Goal: Transaction & Acquisition: Purchase product/service

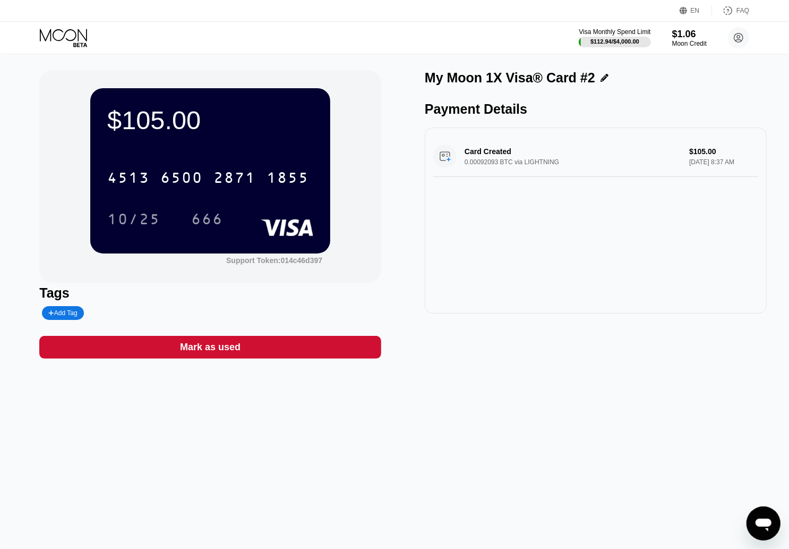
click at [56, 36] on icon at bounding box center [64, 38] width 49 height 19
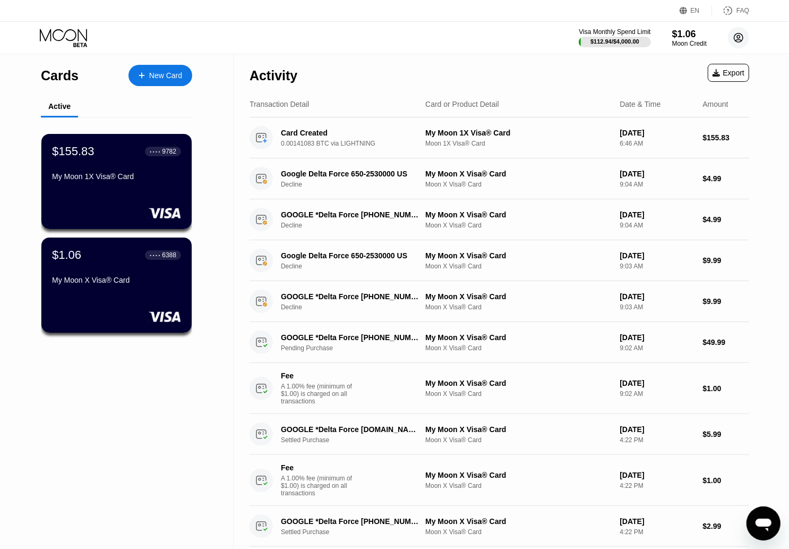
click at [743, 37] on circle at bounding box center [738, 37] width 21 height 21
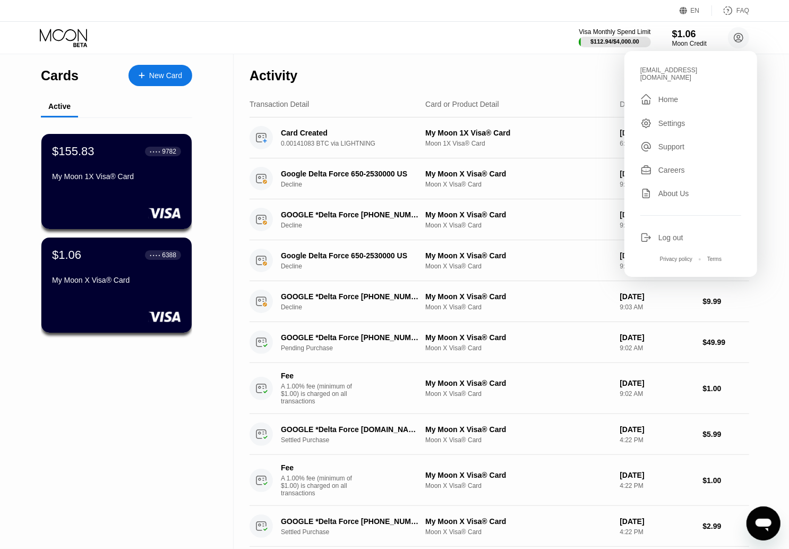
click at [529, 54] on div "Visa Monthly Spend Limit $112.94 / $4,000.00 $1.06 Moon Credit index69b@outlook…" at bounding box center [394, 38] width 789 height 32
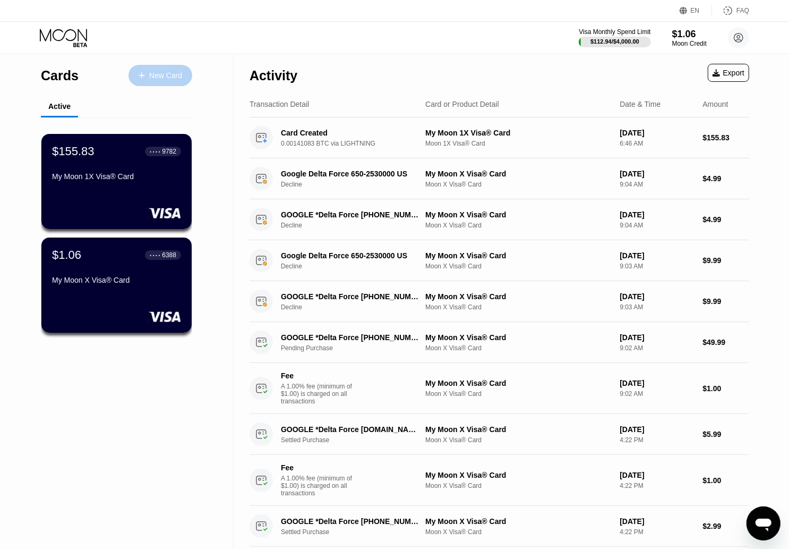
click at [176, 73] on div "New Card" at bounding box center [165, 75] width 33 height 9
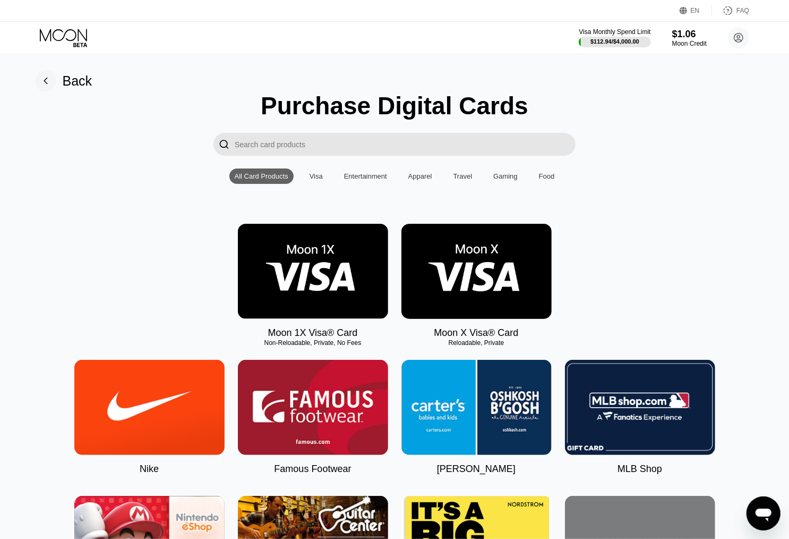
click at [326, 279] on img at bounding box center [313, 271] width 150 height 95
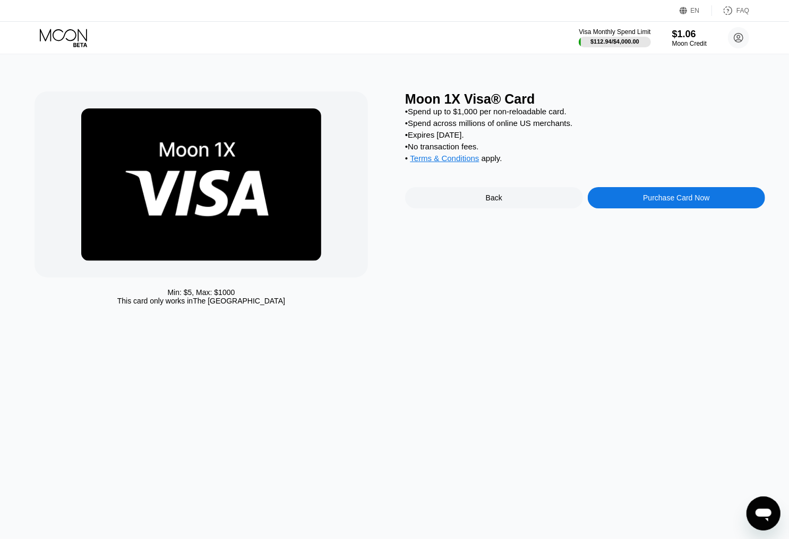
click at [636, 204] on div "Purchase Card Now" at bounding box center [677, 197] width 178 height 21
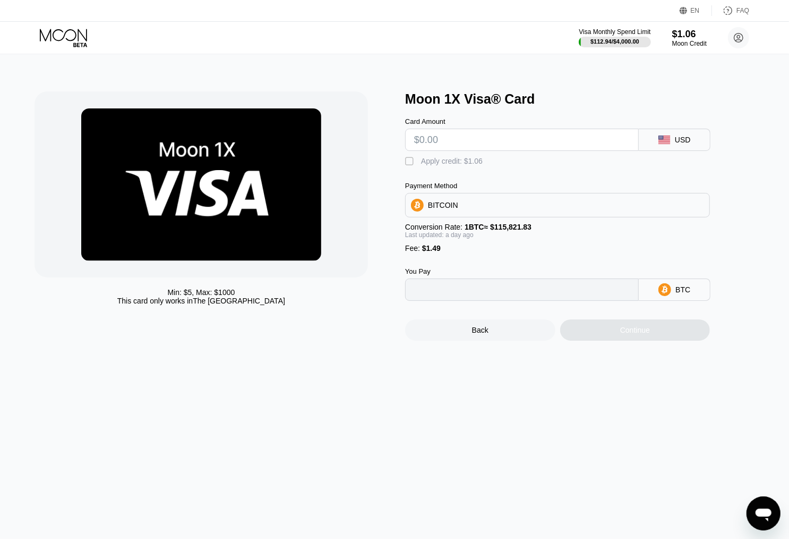
type input "0"
click at [456, 143] on input "text" at bounding box center [522, 139] width 216 height 21
type input "$275"
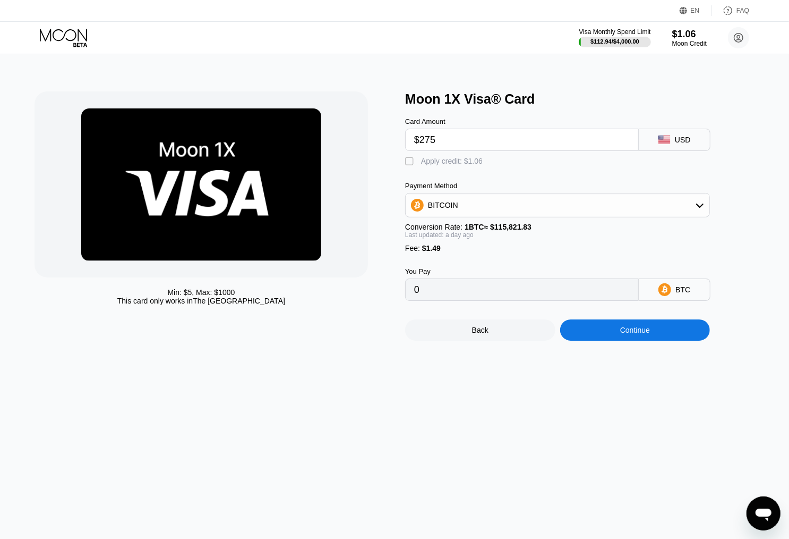
type input "0.00243103"
type input "$275"
click at [636, 334] on div "Continue" at bounding box center [635, 330] width 30 height 8
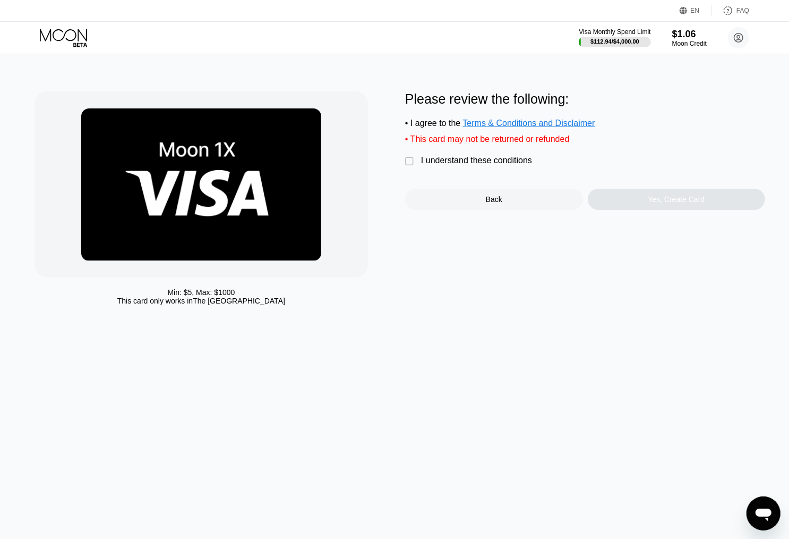
click at [523, 165] on div "I understand these conditions" at bounding box center [476, 161] width 111 height 10
click at [675, 203] on div "Yes, Create Card" at bounding box center [676, 199] width 57 height 8
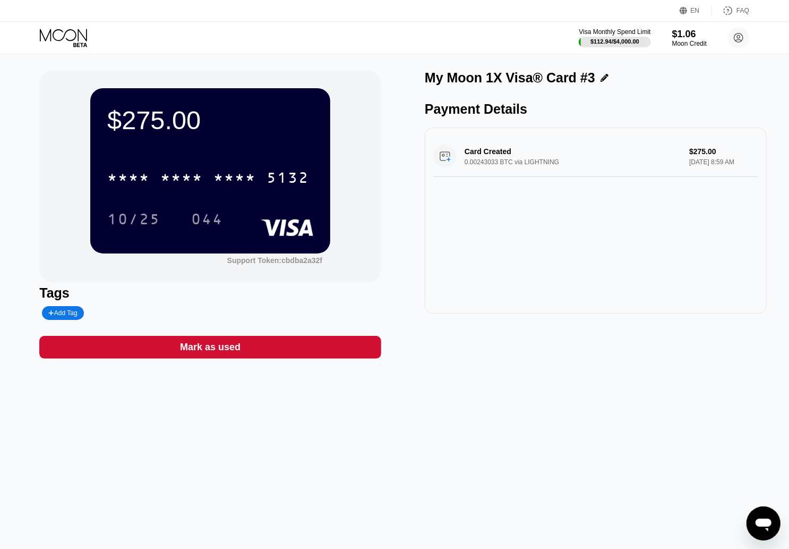
click at [229, 175] on div "* * * *" at bounding box center [235, 178] width 42 height 17
click at [212, 220] on div "044" at bounding box center [207, 220] width 32 height 17
click at [739, 39] on circle at bounding box center [738, 37] width 21 height 21
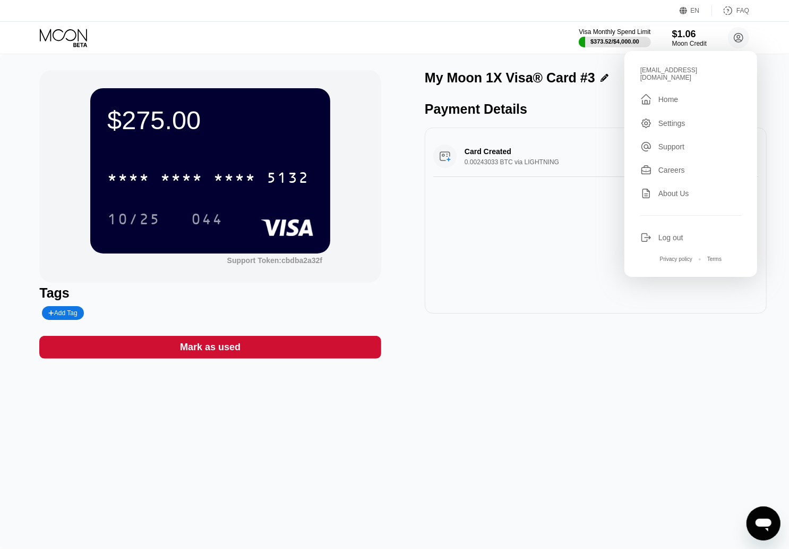
click at [680, 70] on div "[EMAIL_ADDRESS][DOMAIN_NAME]" at bounding box center [691, 73] width 101 height 15
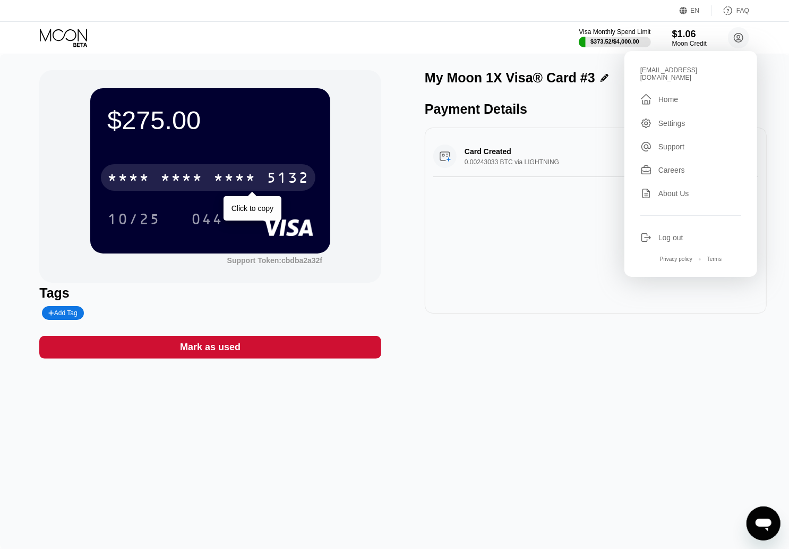
click at [202, 178] on div "* * * *" at bounding box center [181, 178] width 42 height 17
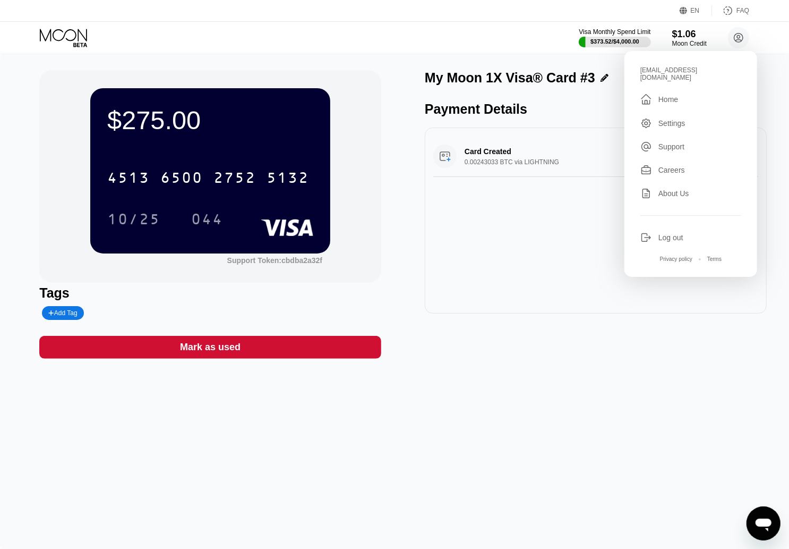
click at [531, 359] on div "My Moon 1X Visa® Card #3 Payment Details Card Created 0.00243033 BTC via LIGHTN…" at bounding box center [596, 214] width 342 height 288
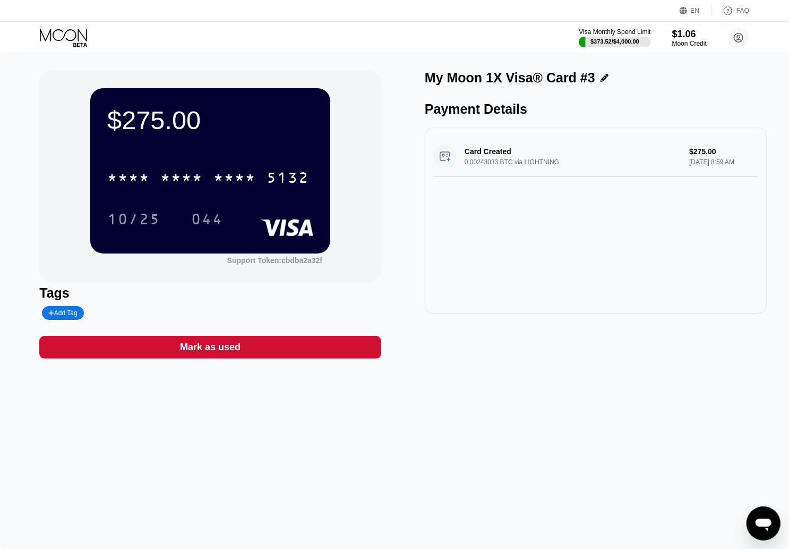
click at [619, 405] on div "$275.00 * * * * * * * * * * * * 5132 10/25 044 Support Token: cbdba2a32f Tags A…" at bounding box center [394, 301] width 789 height 494
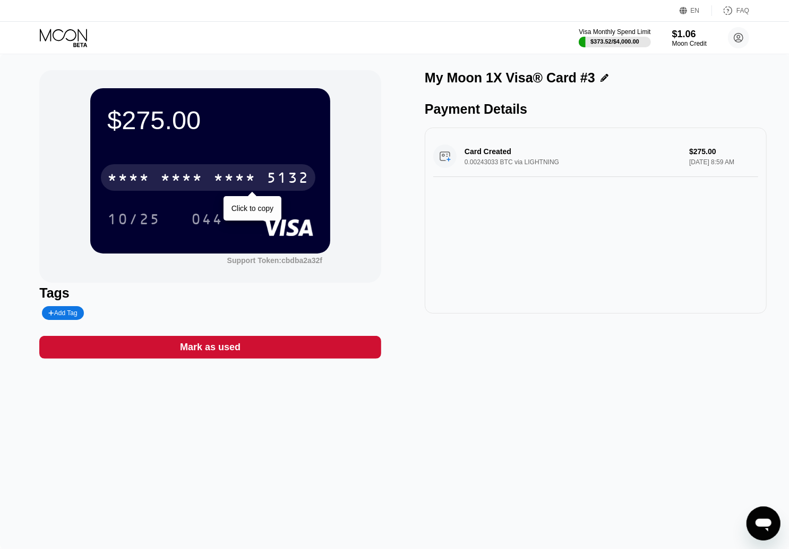
click at [254, 185] on div "* * * *" at bounding box center [235, 178] width 42 height 17
